Goal: Task Accomplishment & Management: Use online tool/utility

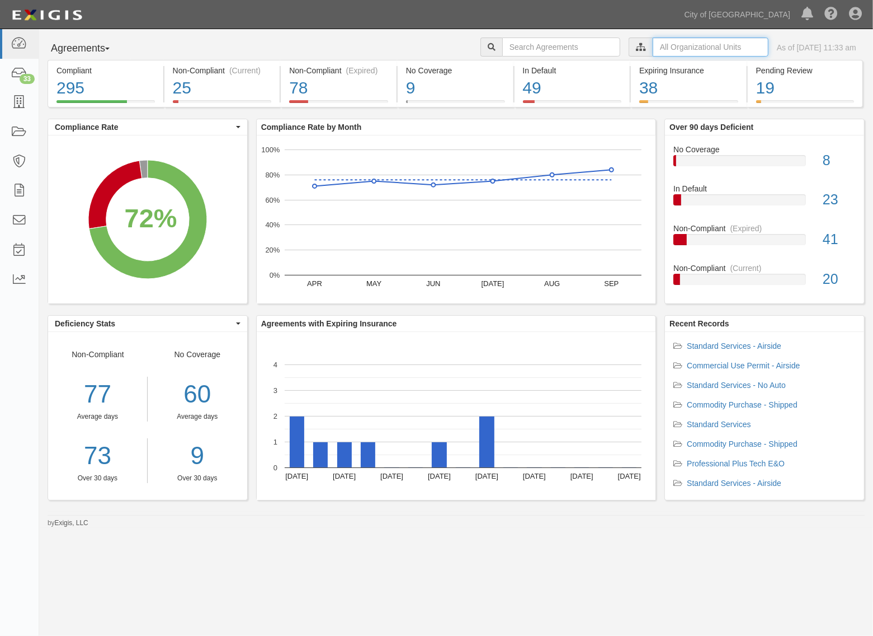
click at [662, 48] on input "text" at bounding box center [711, 46] width 116 height 19
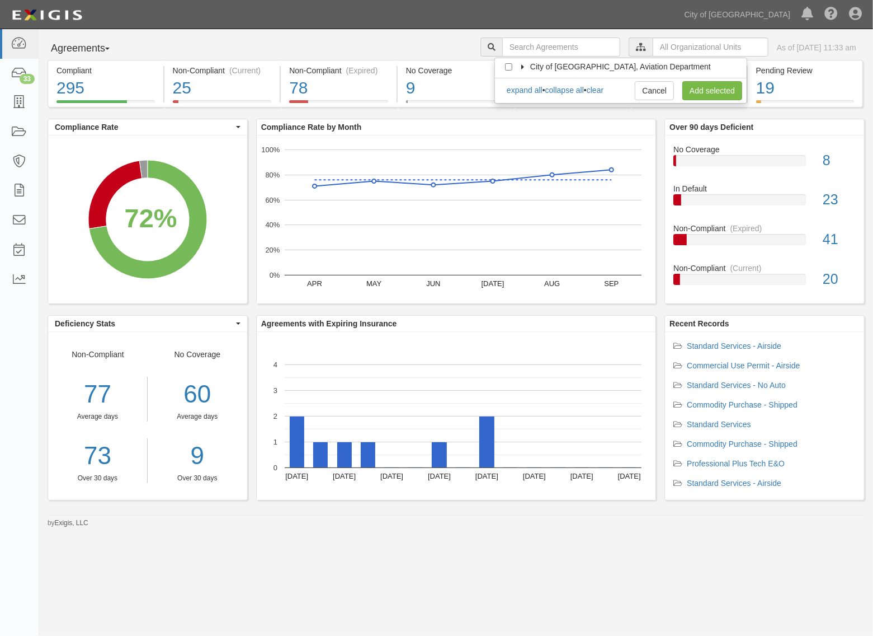
click at [520, 65] on icon at bounding box center [524, 67] width 8 height 5
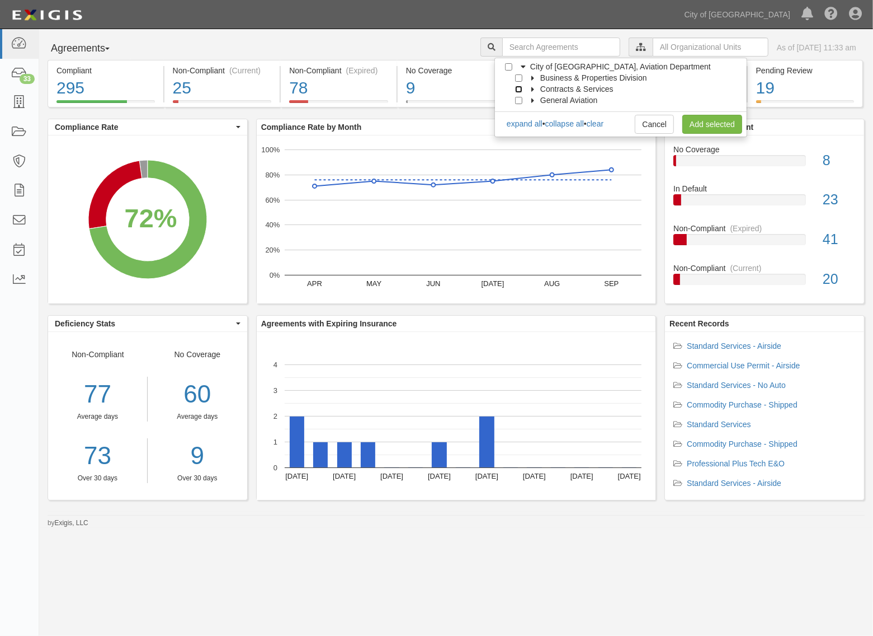
click at [521, 86] on input "Contracts & Services" at bounding box center [518, 89] width 7 height 7
checkbox input "true"
click at [723, 121] on link "Add selected" at bounding box center [713, 124] width 60 height 19
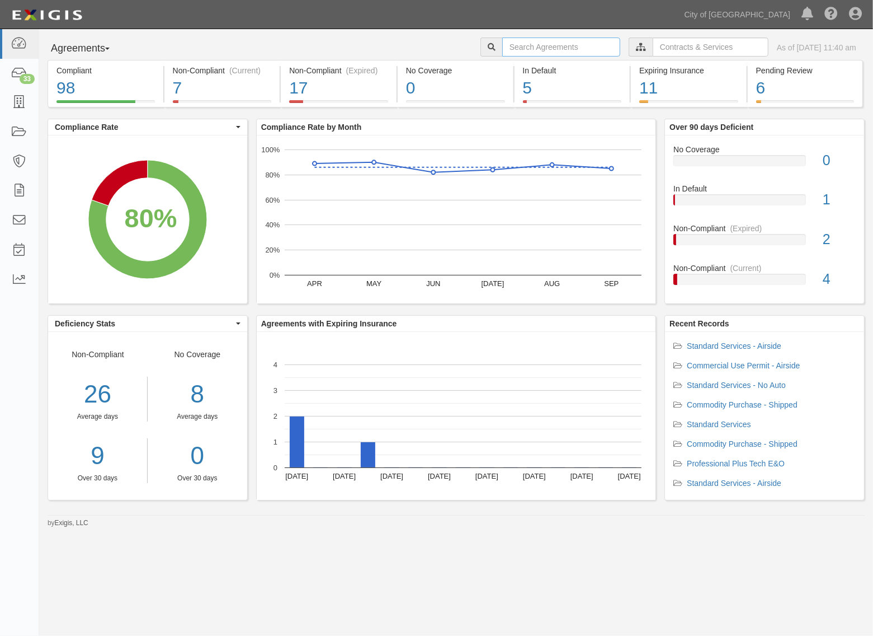
click at [564, 44] on input "text" at bounding box center [561, 46] width 118 height 19
click at [547, 43] on input "text" at bounding box center [561, 46] width 118 height 19
paste input "159960"
type input "159960"
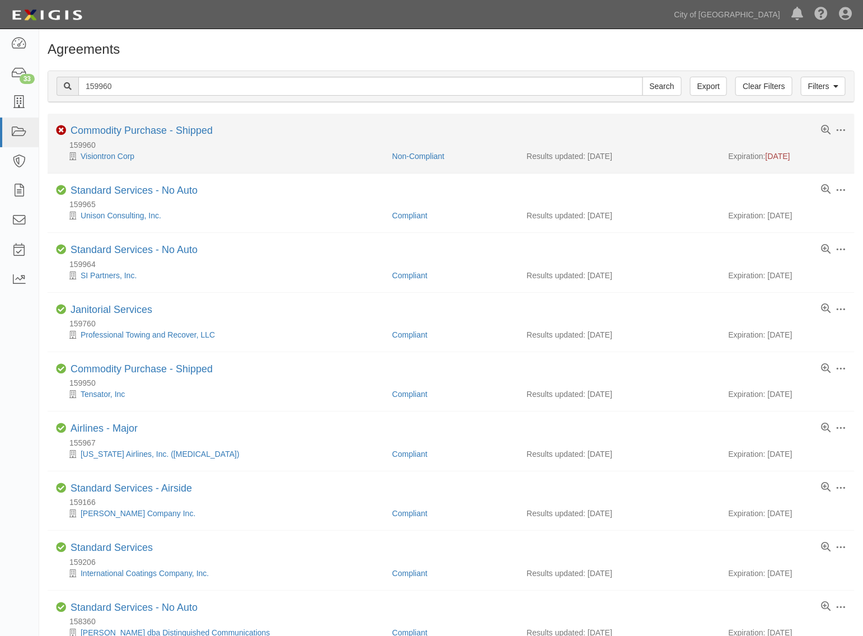
click at [123, 145] on div "159960" at bounding box center [455, 144] width 798 height 11
click at [130, 135] on link "Commodity Purchase - Shipped" at bounding box center [141, 130] width 142 height 11
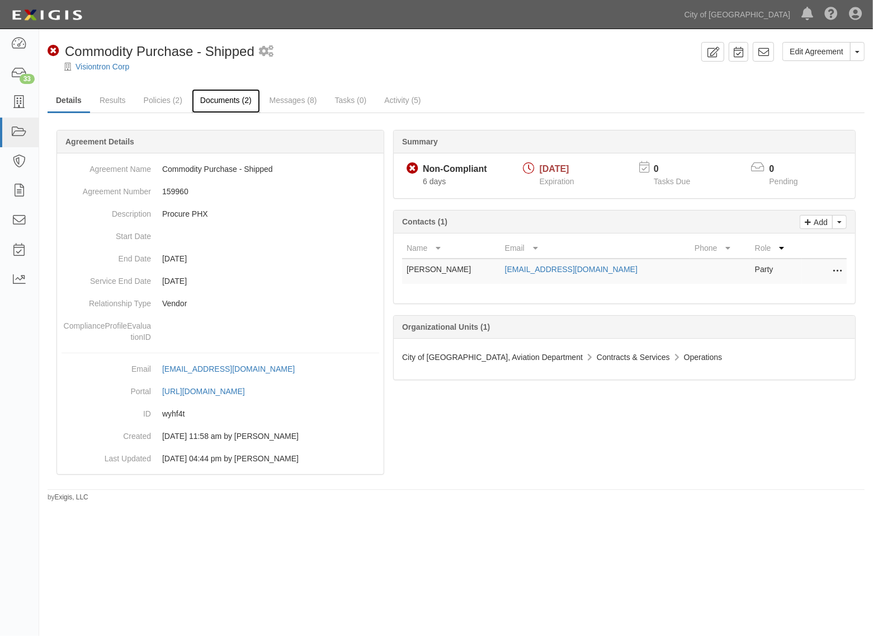
click at [227, 104] on link "Documents (2)" at bounding box center [226, 101] width 68 height 24
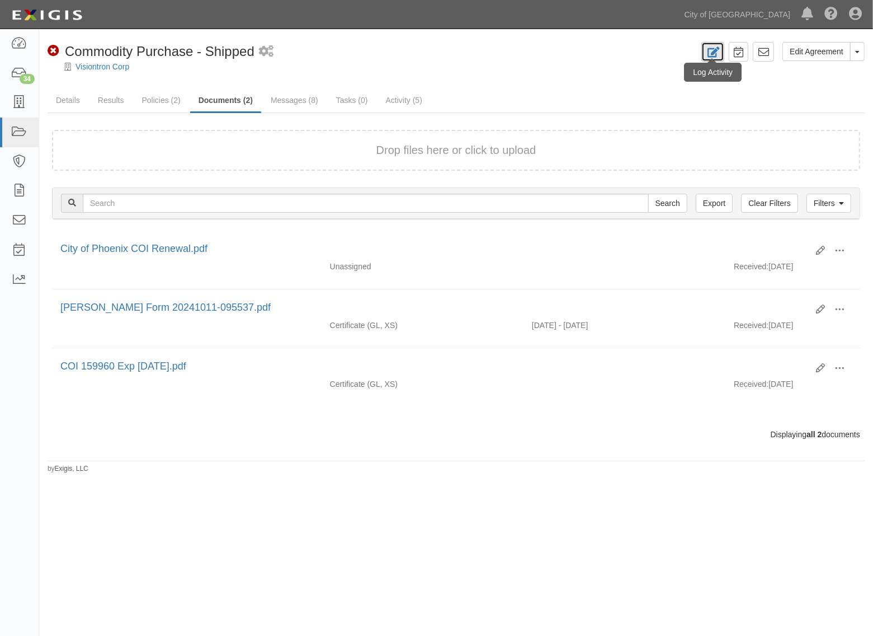
click at [707, 54] on icon at bounding box center [713, 52] width 13 height 11
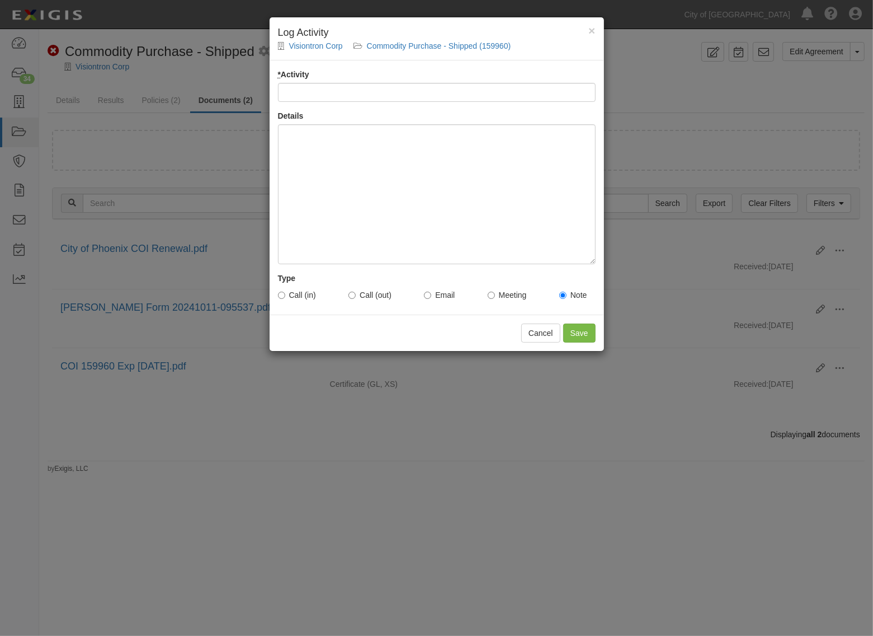
click at [332, 87] on input "* Activity" at bounding box center [437, 92] width 318 height 19
type input "uploaded document"
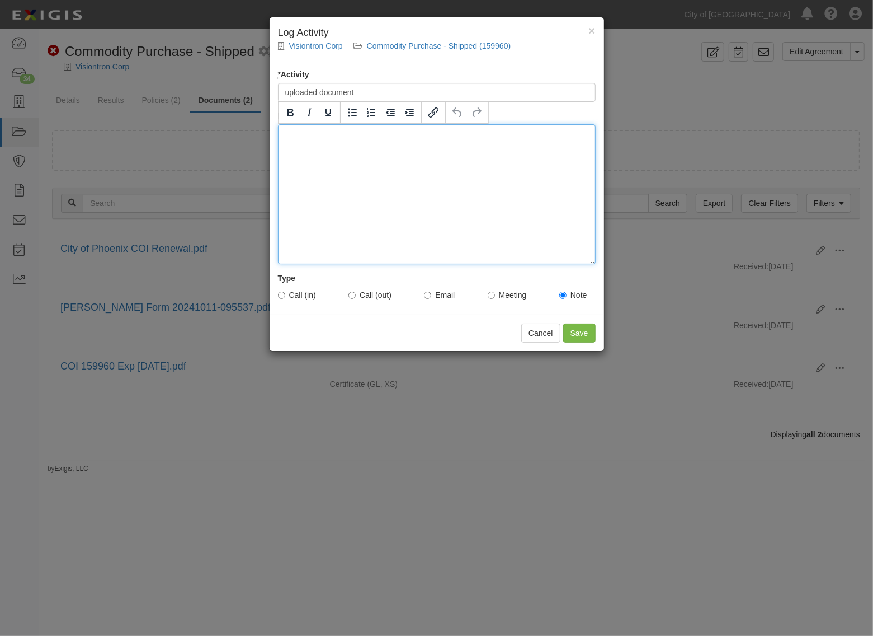
click at [373, 203] on div at bounding box center [437, 194] width 318 height 140
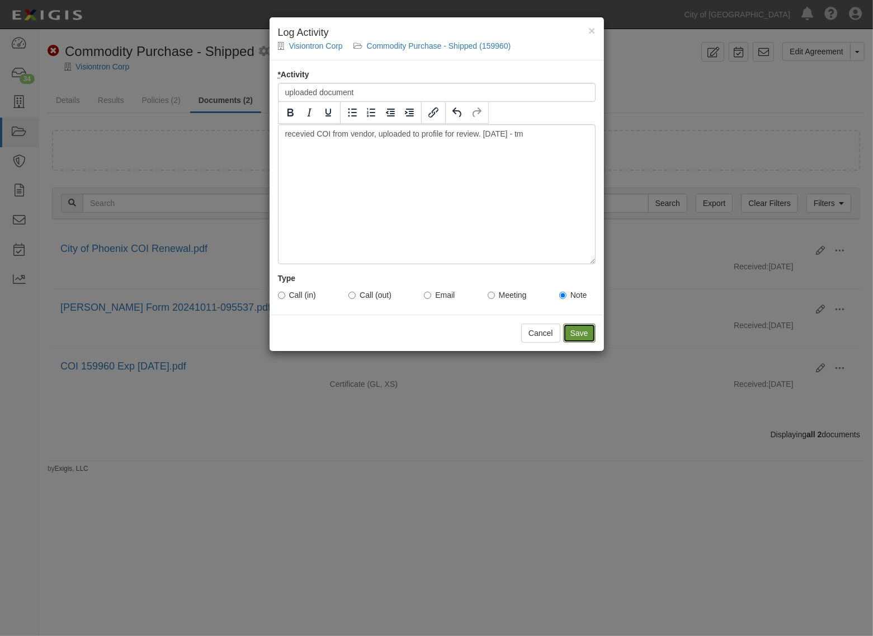
click at [572, 331] on input "Save" at bounding box center [579, 332] width 32 height 19
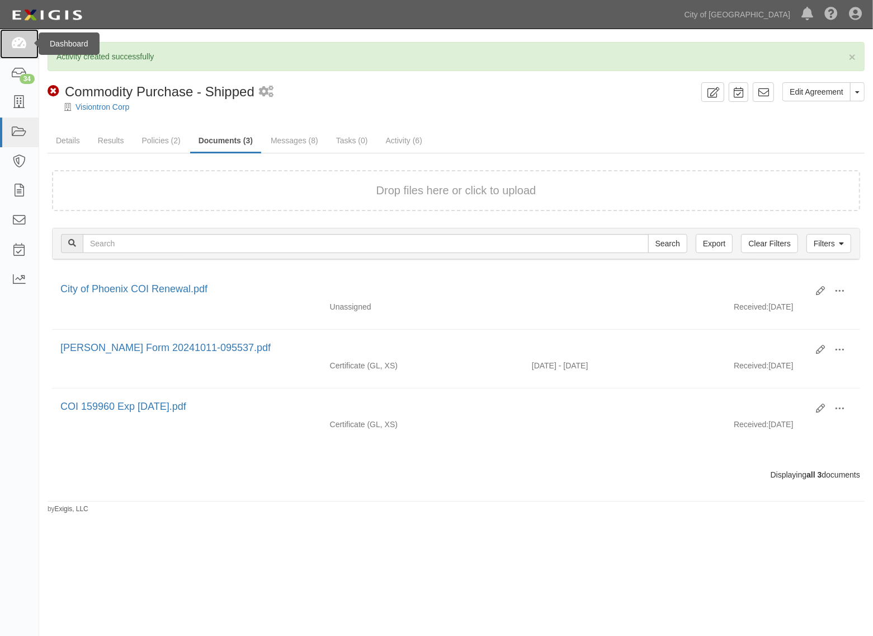
click at [10, 51] on link at bounding box center [19, 44] width 39 height 30
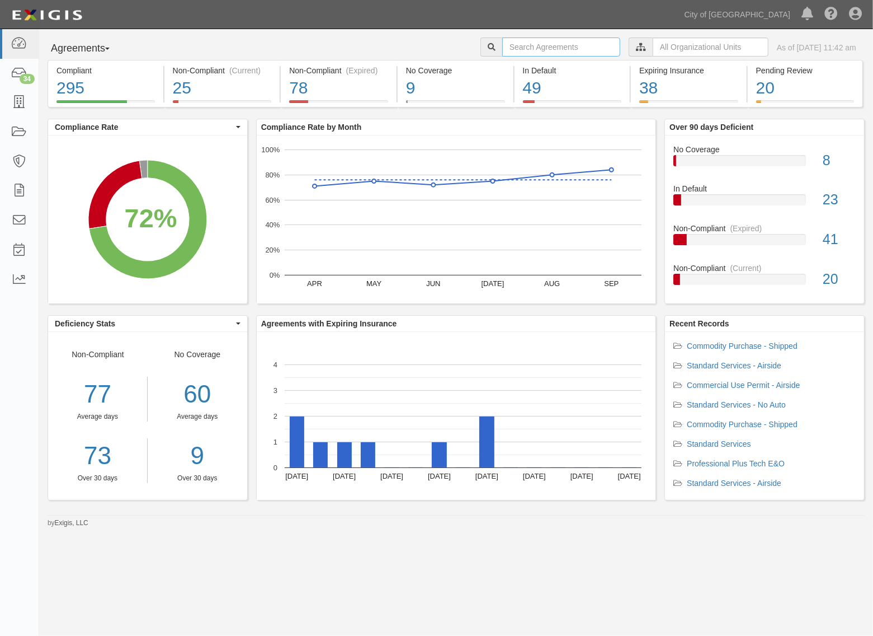
click at [540, 52] on input "text" at bounding box center [561, 46] width 118 height 19
type input "146807"
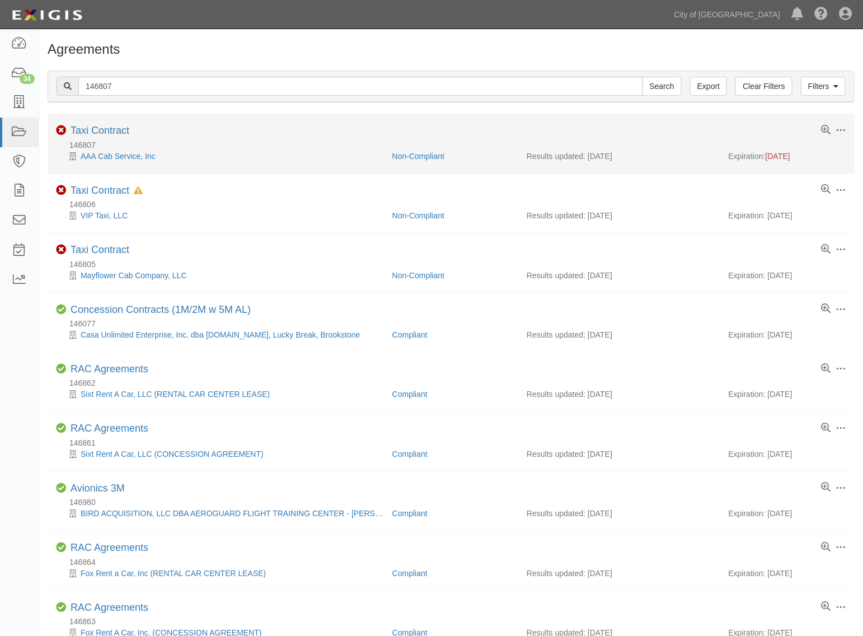
click at [133, 130] on div "Toggle Agreement Dropdown Edit Log activity Add task Send message Archive Non-C…" at bounding box center [451, 132] width 807 height 14
click at [124, 130] on link "Taxi Contract" at bounding box center [99, 130] width 59 height 11
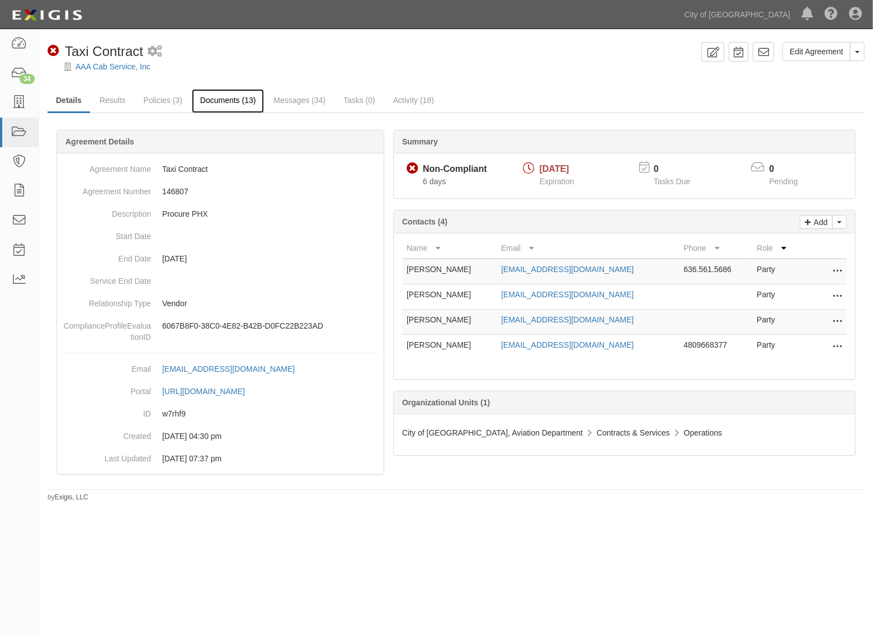
click at [210, 101] on link "Documents (13)" at bounding box center [228, 101] width 73 height 24
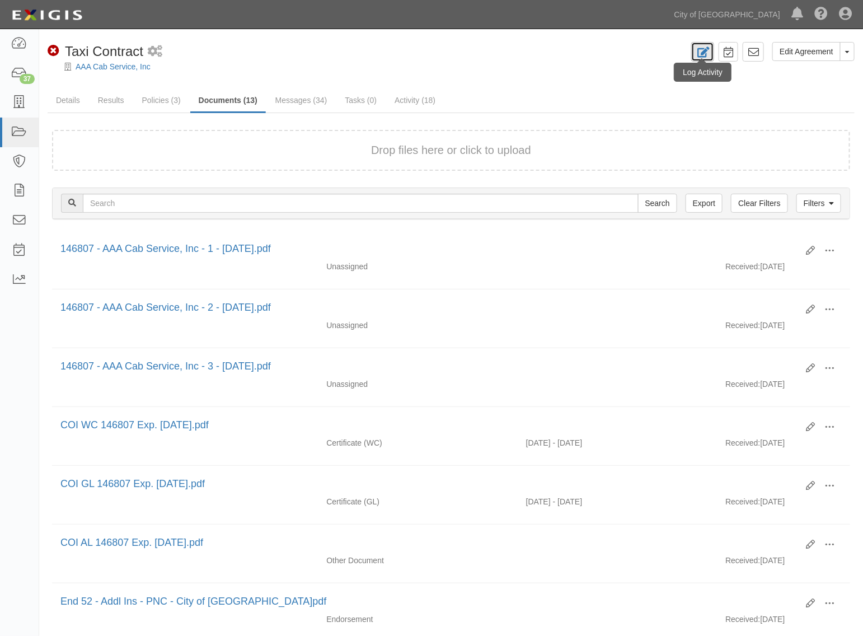
click at [708, 53] on icon at bounding box center [702, 52] width 13 height 11
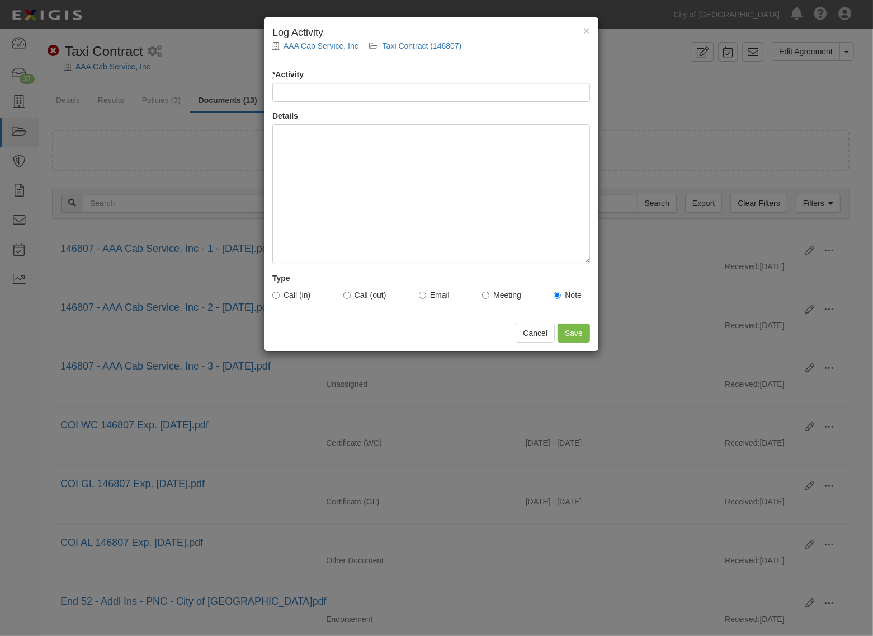
click at [328, 97] on input "* Activity" at bounding box center [431, 92] width 318 height 19
type input "uploaded document"
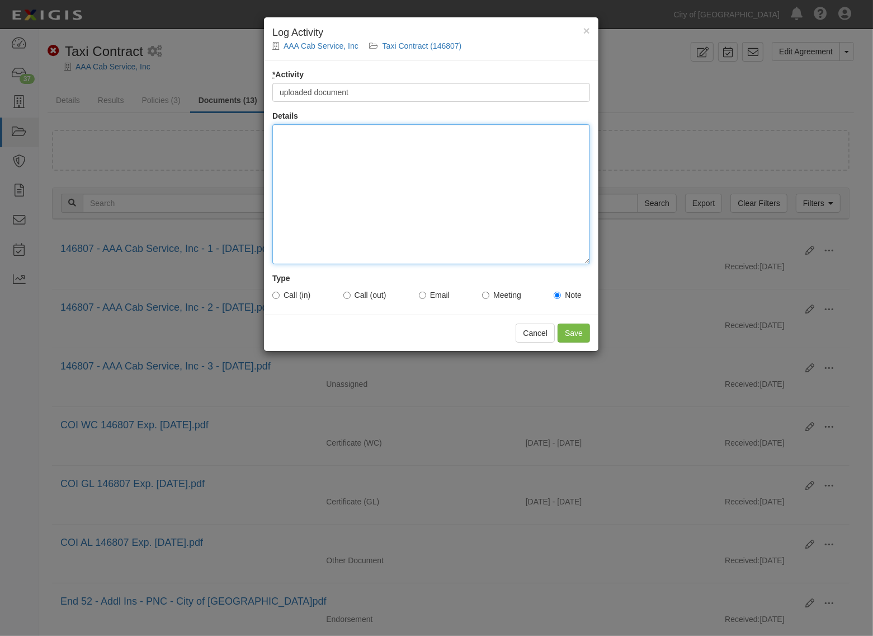
click at [330, 215] on div at bounding box center [431, 194] width 318 height 140
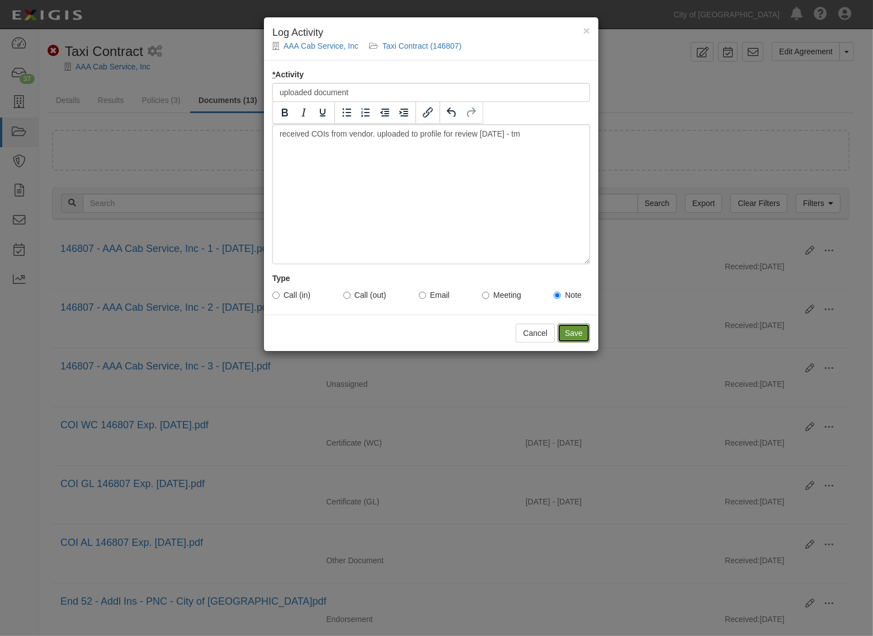
click at [575, 323] on input "Save" at bounding box center [574, 332] width 32 height 19
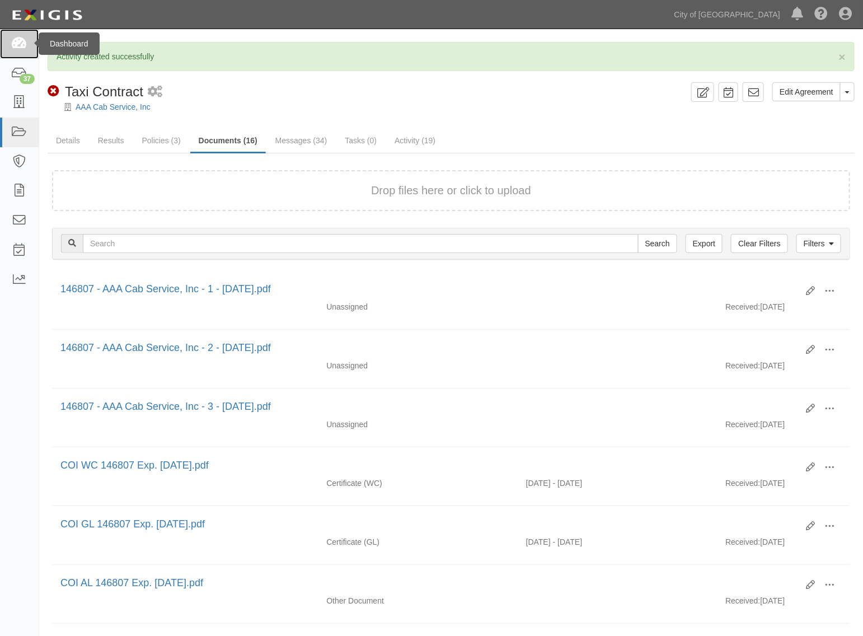
click at [22, 53] on link at bounding box center [19, 44] width 39 height 30
click at [18, 81] on link "37" at bounding box center [19, 74] width 39 height 30
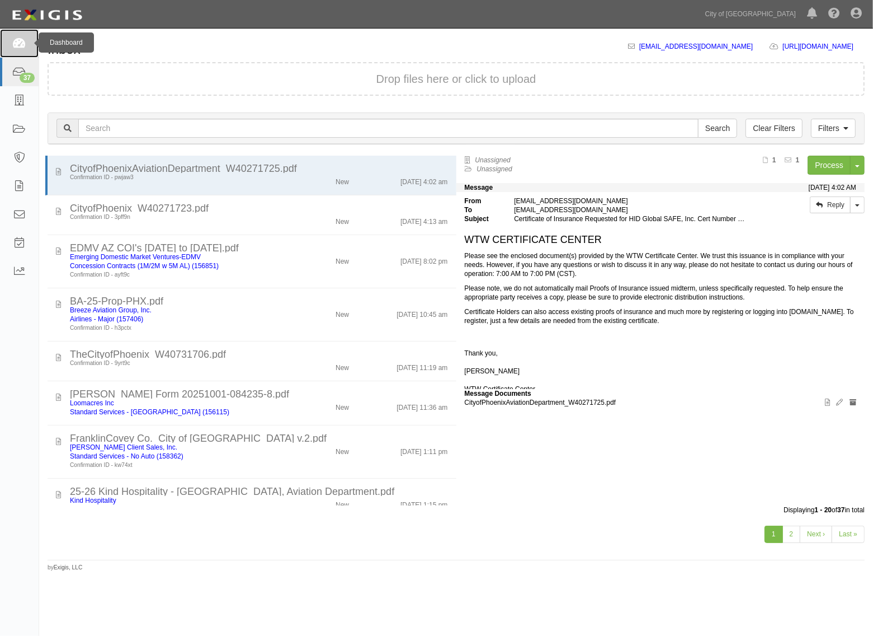
click at [32, 44] on link at bounding box center [19, 43] width 39 height 29
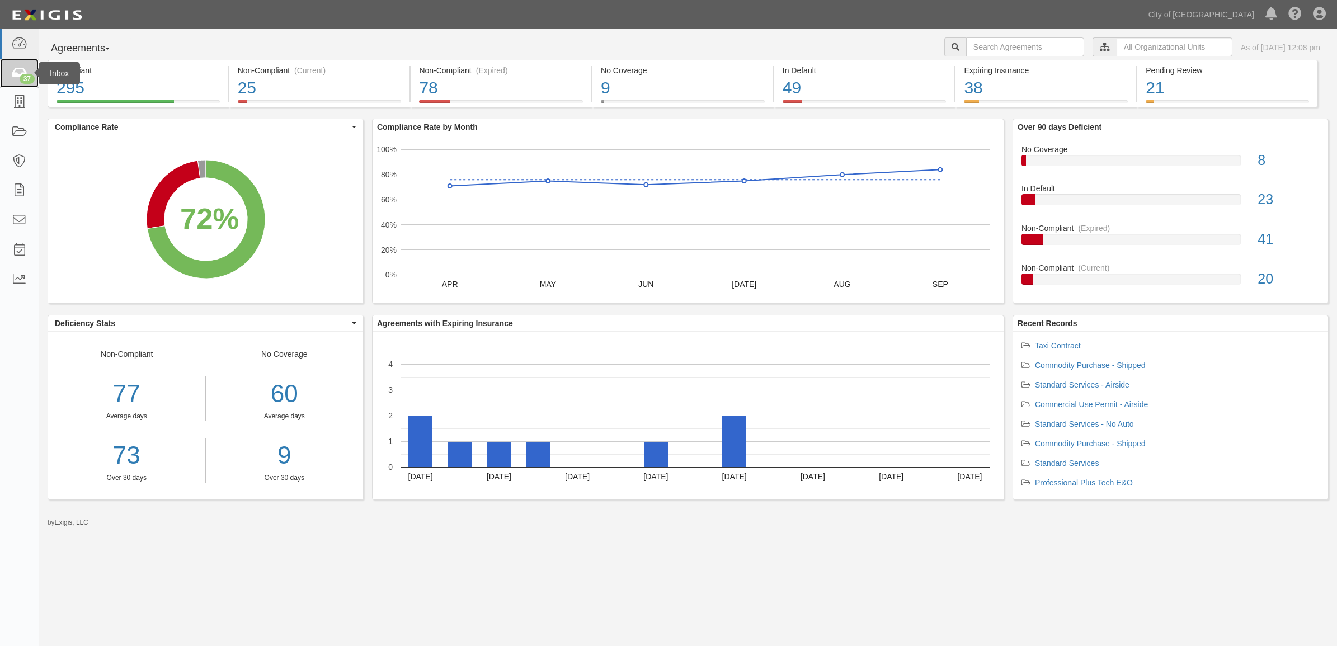
click at [23, 77] on div "37" at bounding box center [27, 79] width 15 height 10
